Goal: Information Seeking & Learning: Learn about a topic

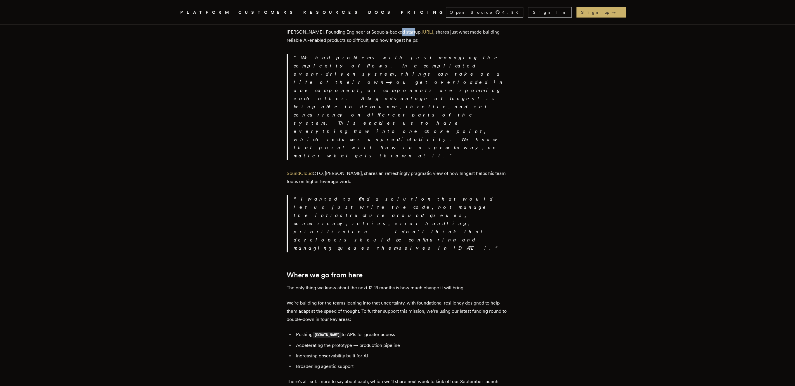
scroll to position [980, 0]
click at [354, 331] on li "Pushing step.run to APIs for greater access" at bounding box center [401, 335] width 215 height 8
click at [347, 342] on li "Accelerating the prototype → production pipeline" at bounding box center [401, 346] width 215 height 8
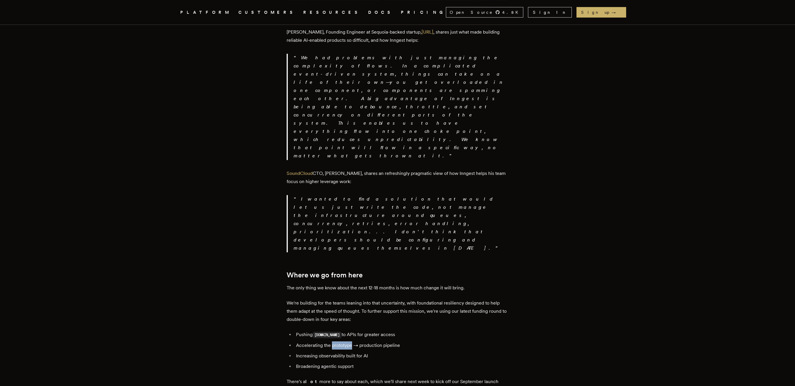
click at [347, 342] on li "Accelerating the prototype → production pipeline" at bounding box center [401, 346] width 215 height 8
click at [341, 352] on li "Increasing observability built for AI" at bounding box center [401, 356] width 215 height 8
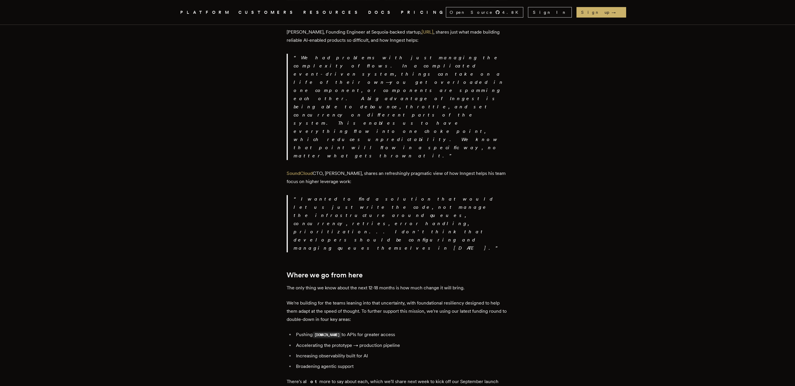
click at [340, 363] on li "Broadening agentic support" at bounding box center [401, 367] width 215 height 8
